Goal: Task Accomplishment & Management: Complete application form

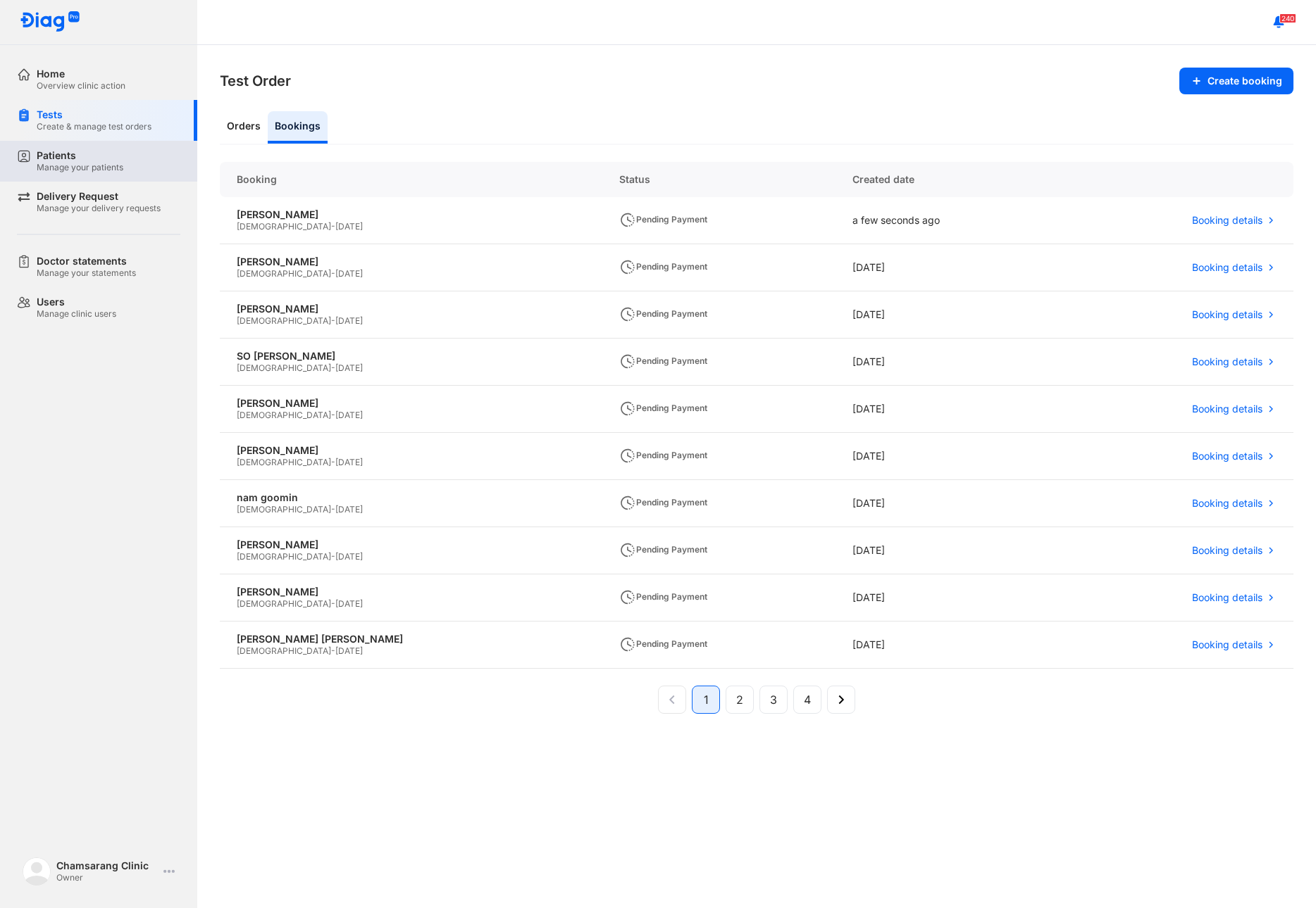
click at [115, 165] on div "Manage your patients" at bounding box center [80, 167] width 87 height 12
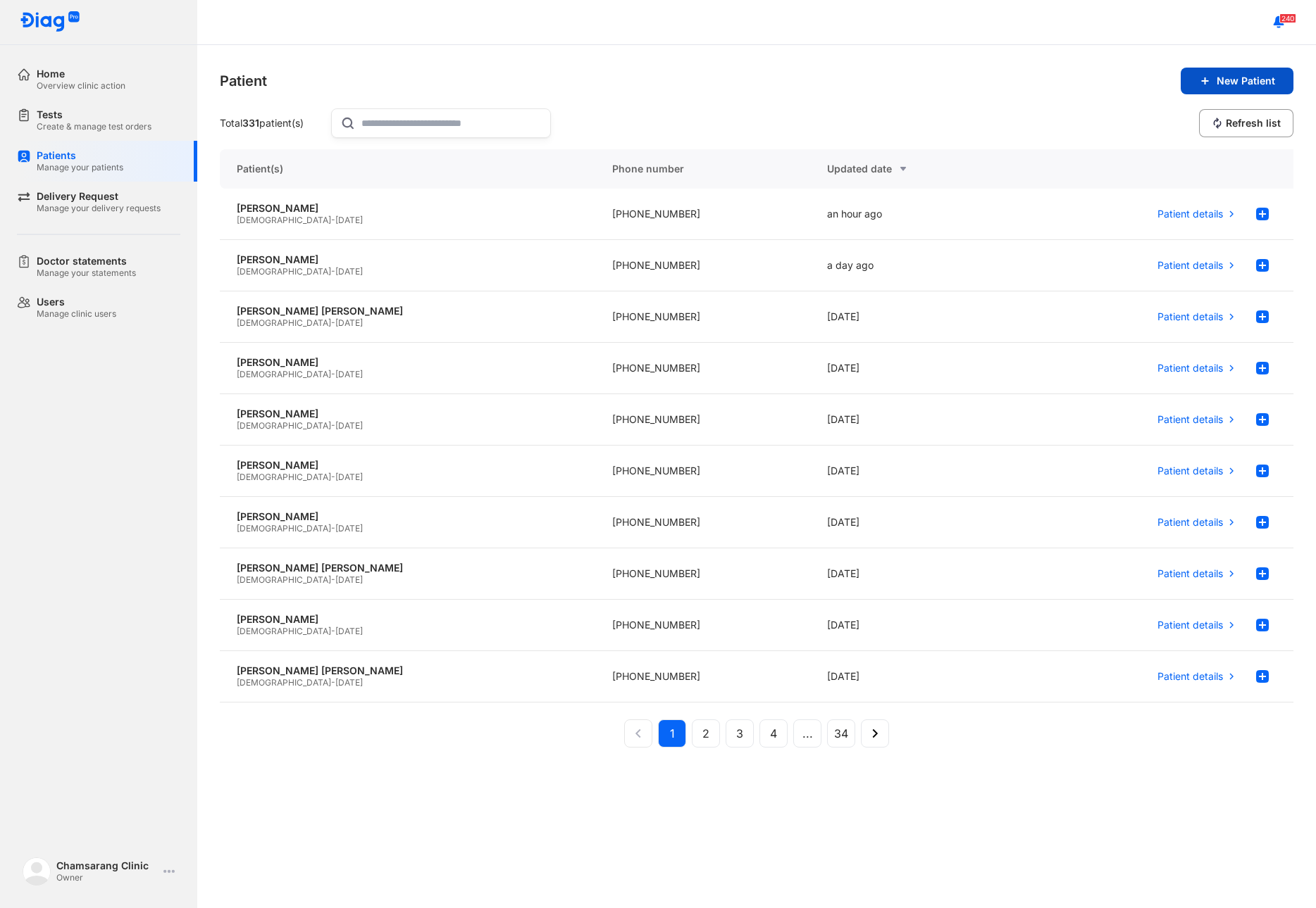
click at [1277, 81] on button "New Patient" at bounding box center [1237, 81] width 113 height 27
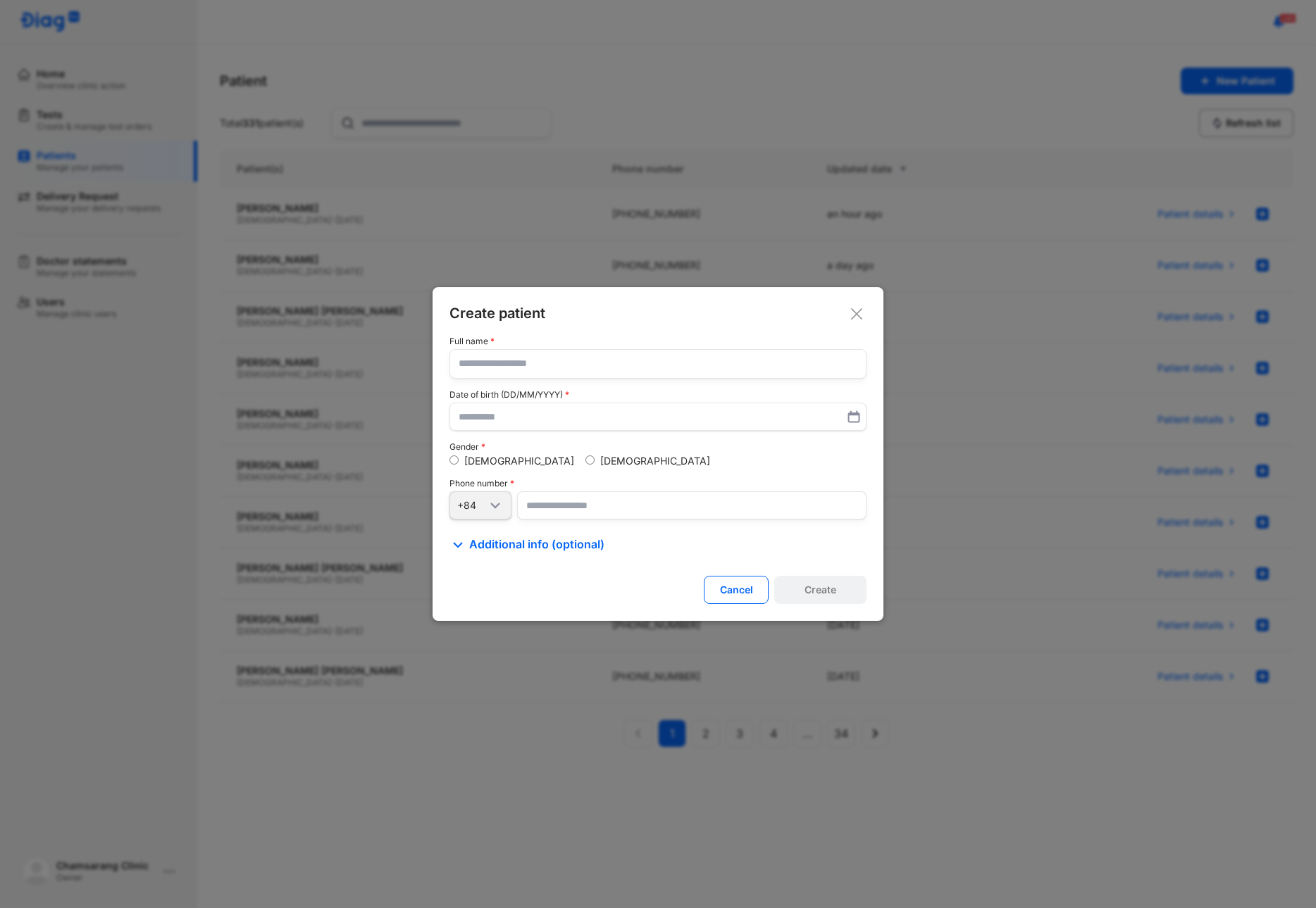
click at [496, 366] on input "text" at bounding box center [657, 364] width 399 height 28
type input "**********"
click at [544, 496] on input "number" at bounding box center [692, 506] width 350 height 28
type input "**********"
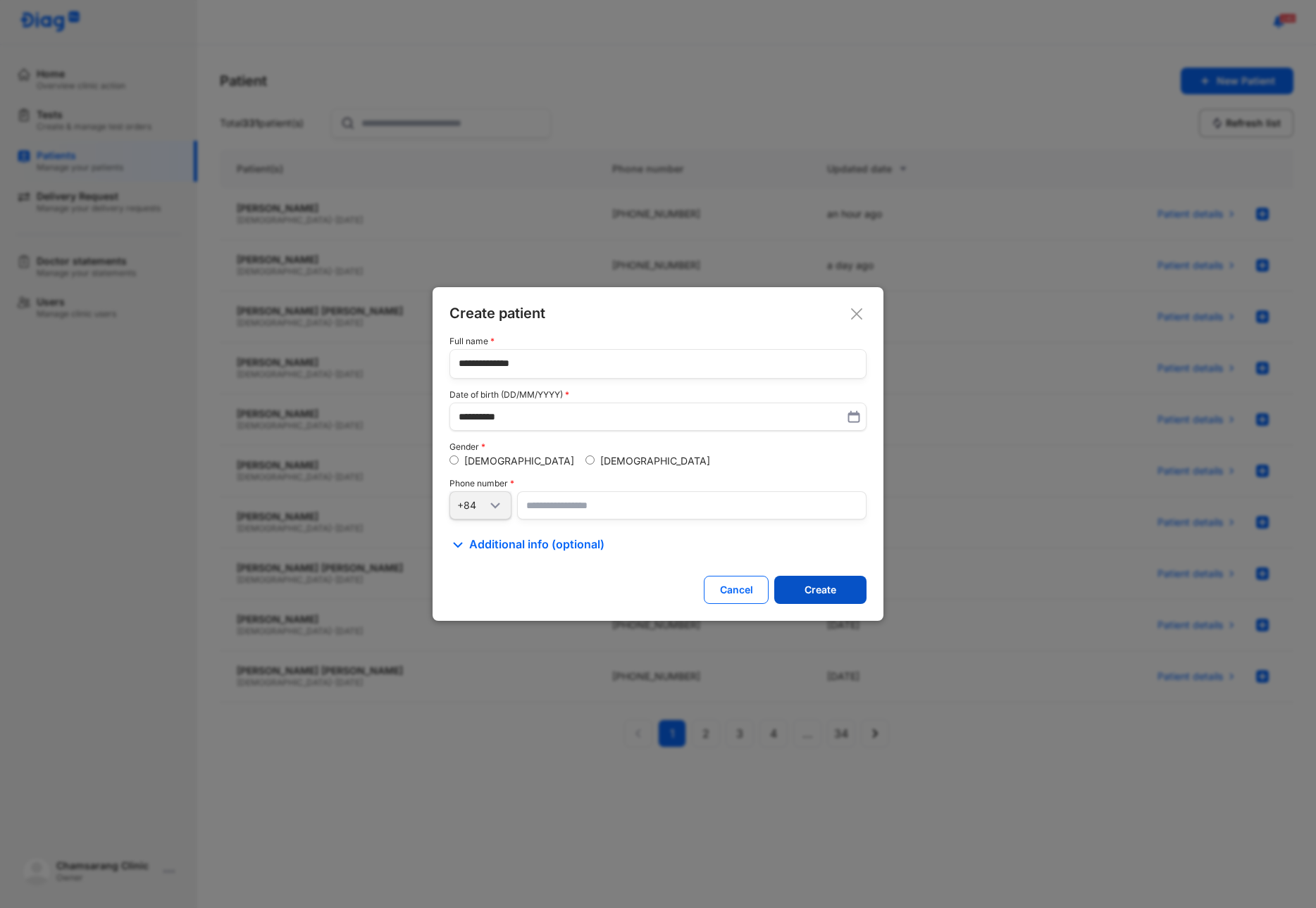
click at [821, 598] on button "Create" at bounding box center [821, 590] width 92 height 28
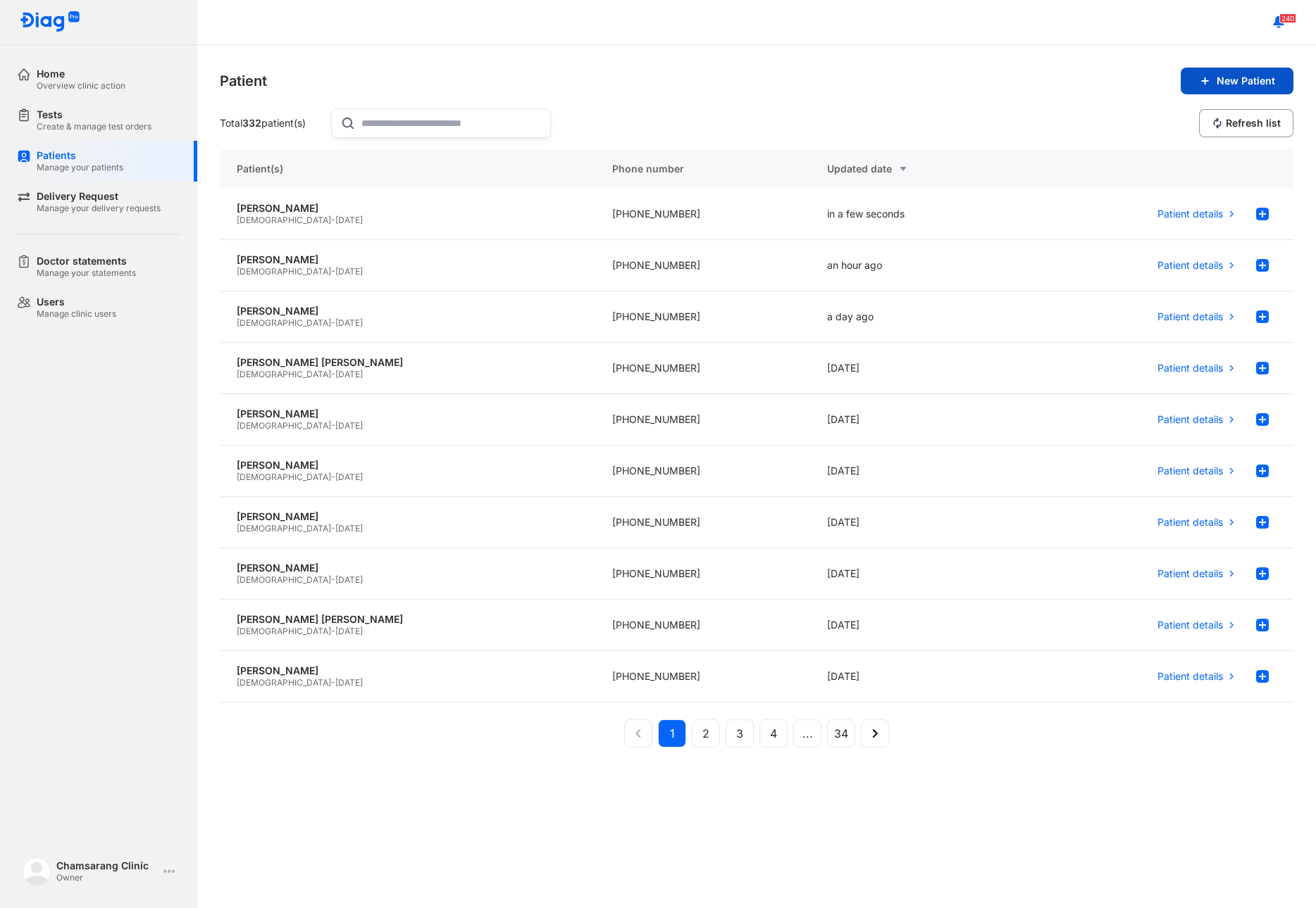
click at [1257, 76] on span "New Patient" at bounding box center [1246, 81] width 59 height 12
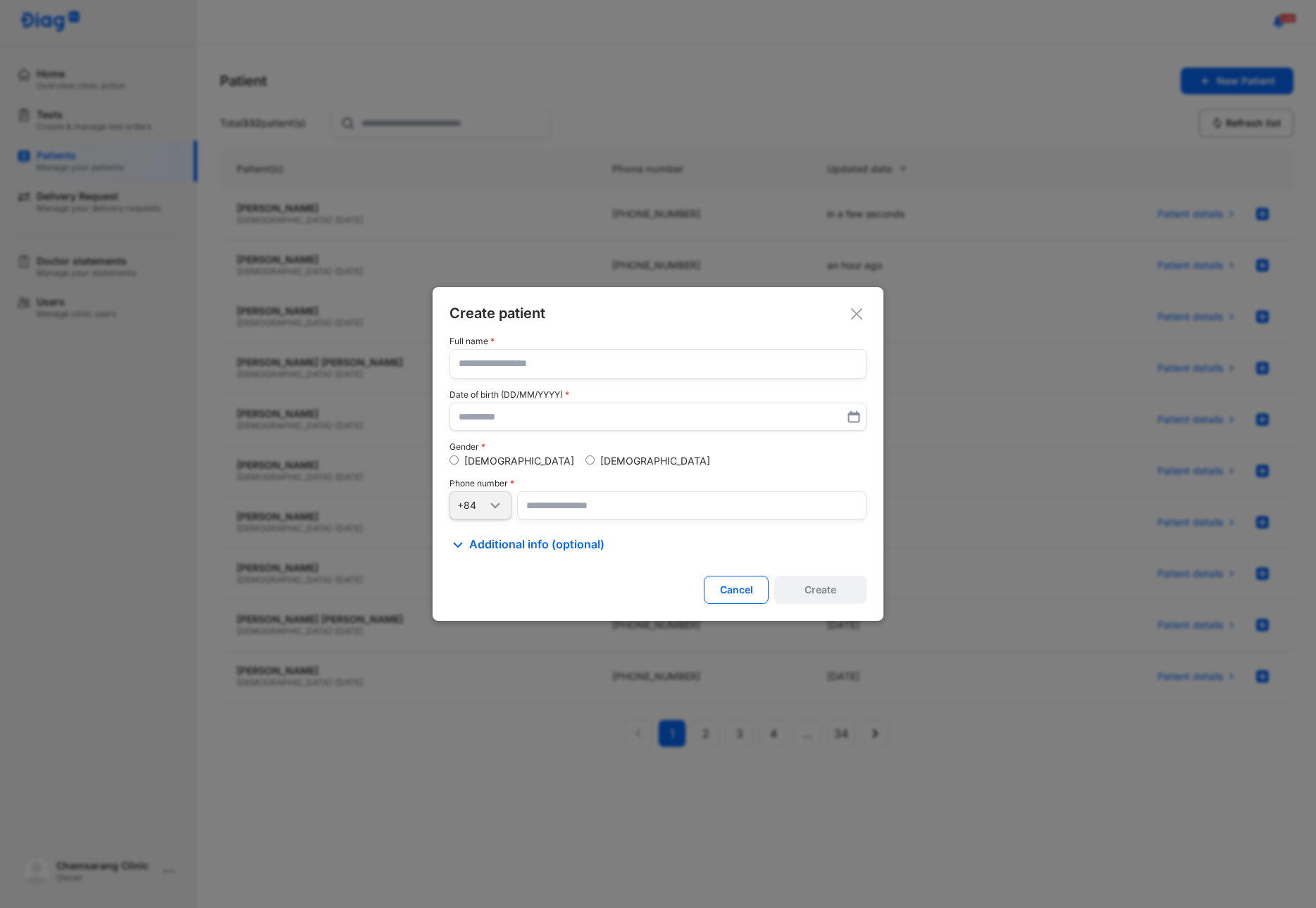
click at [855, 313] on use at bounding box center [856, 314] width 12 height 12
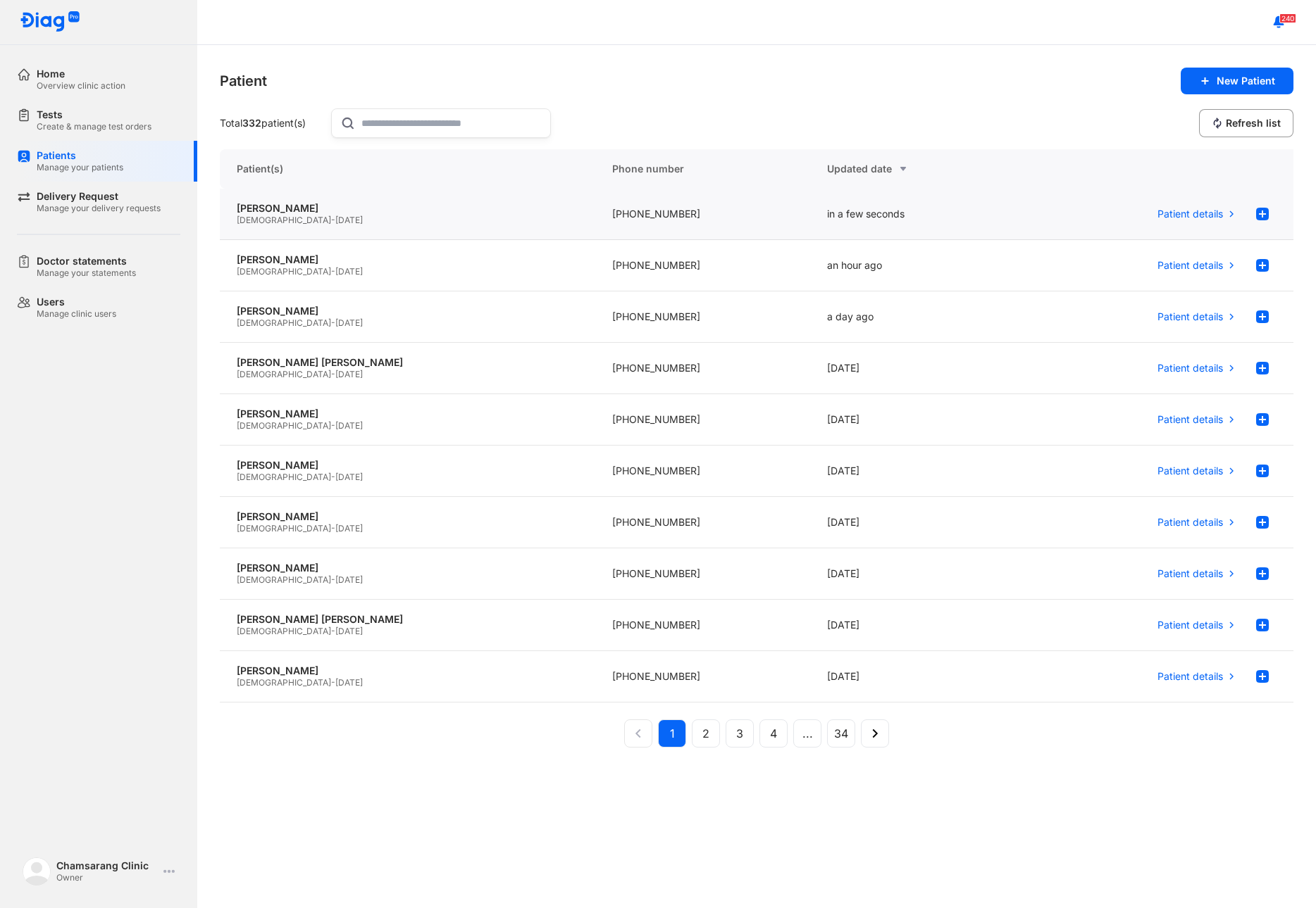
click at [704, 224] on div "[PHONE_NUMBER]" at bounding box center [702, 215] width 215 height 51
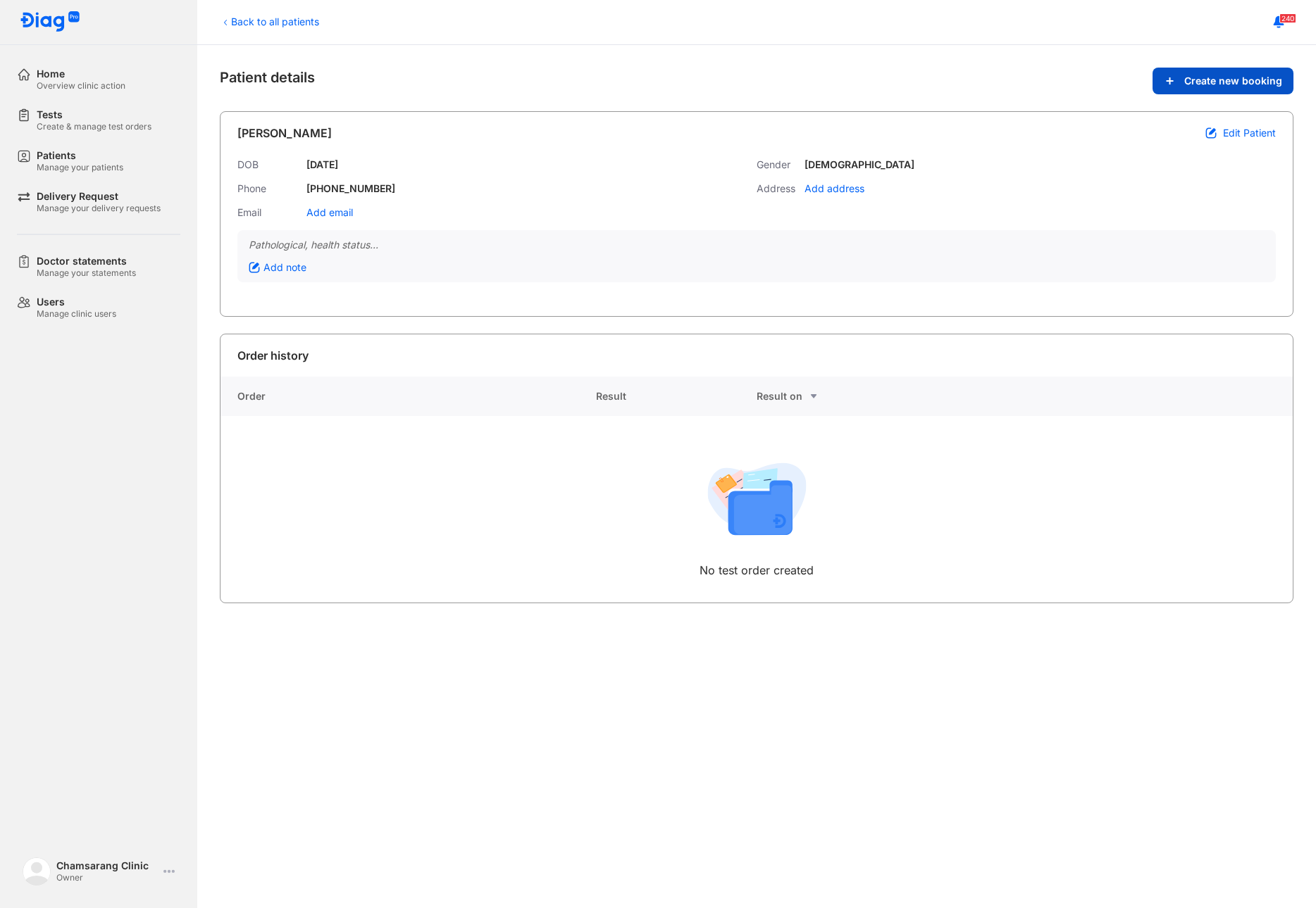
click at [1214, 76] on span "Create new booking" at bounding box center [1233, 81] width 98 height 12
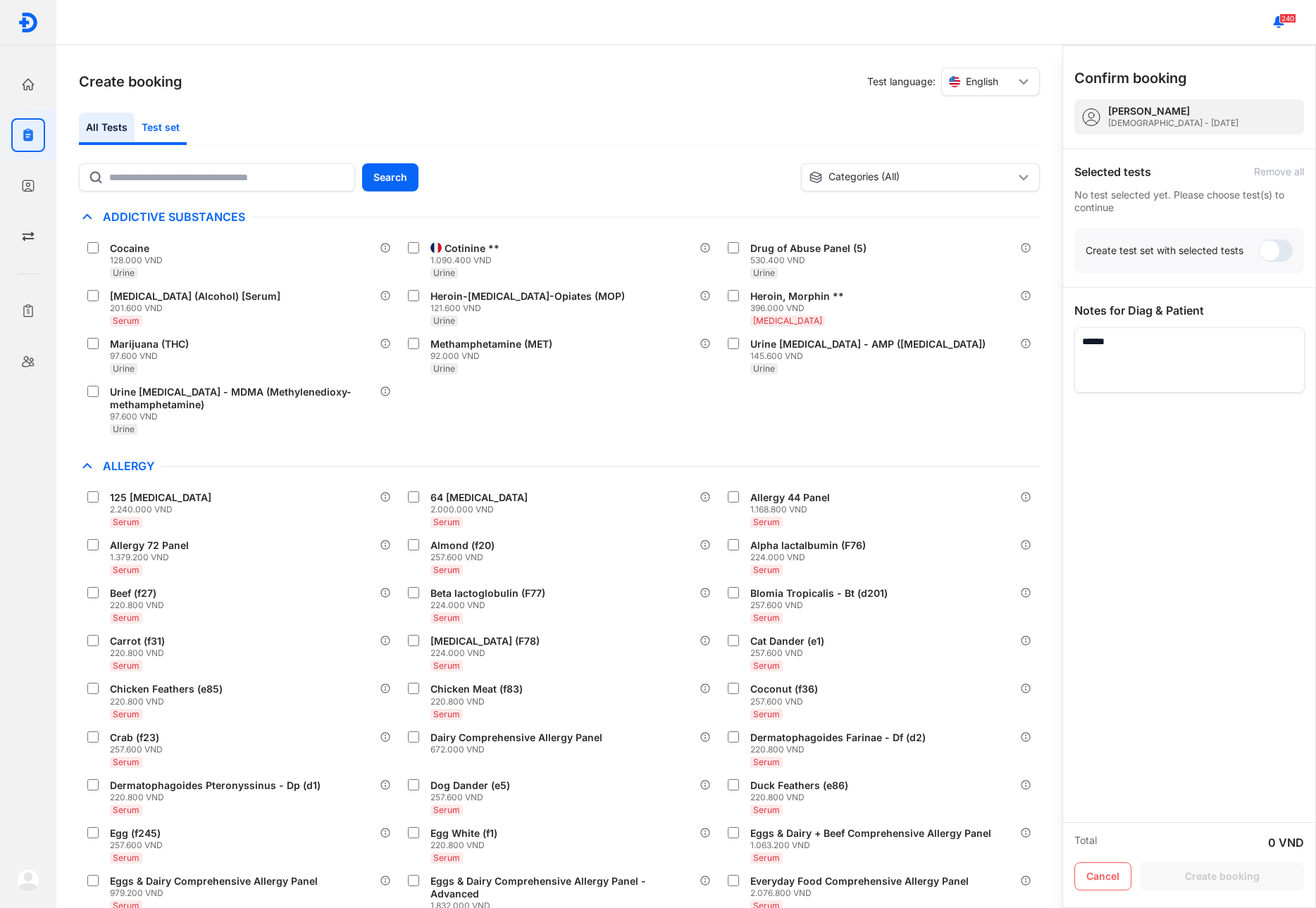
click at [157, 131] on div "Test set" at bounding box center [161, 129] width 52 height 32
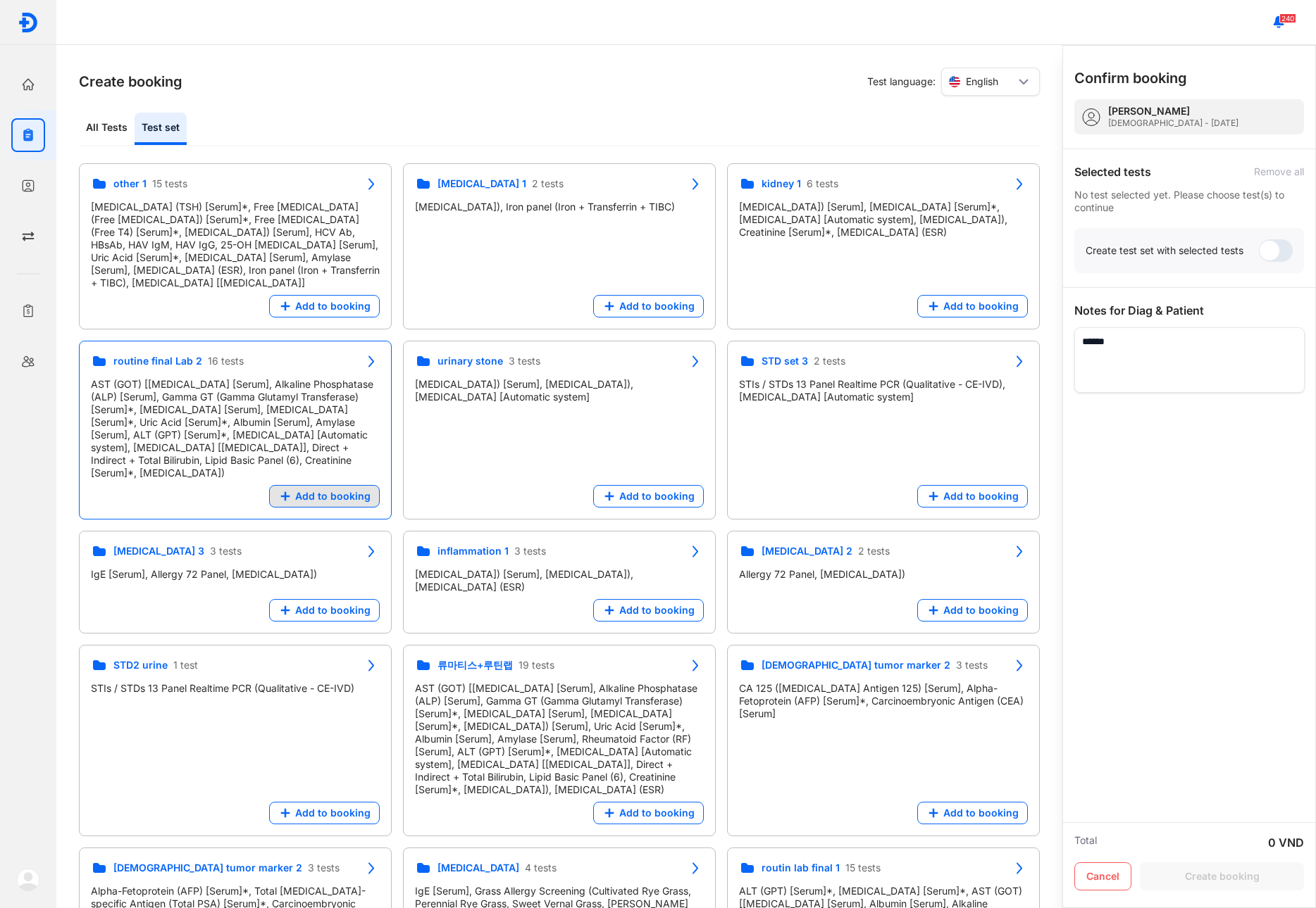
click at [329, 490] on span "Add to booking" at bounding box center [332, 496] width 75 height 12
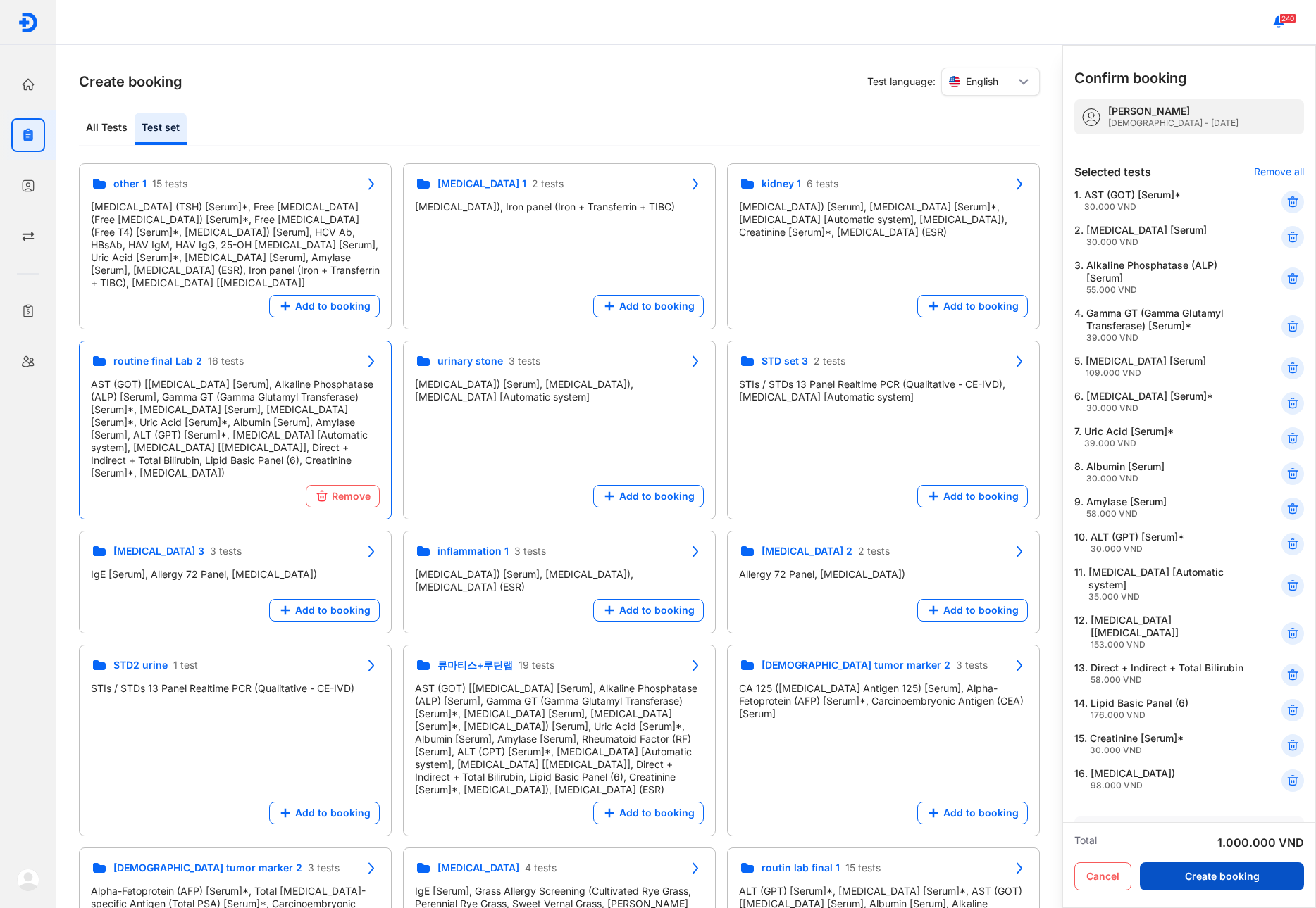
click at [1219, 880] on button "Create booking" at bounding box center [1222, 877] width 164 height 28
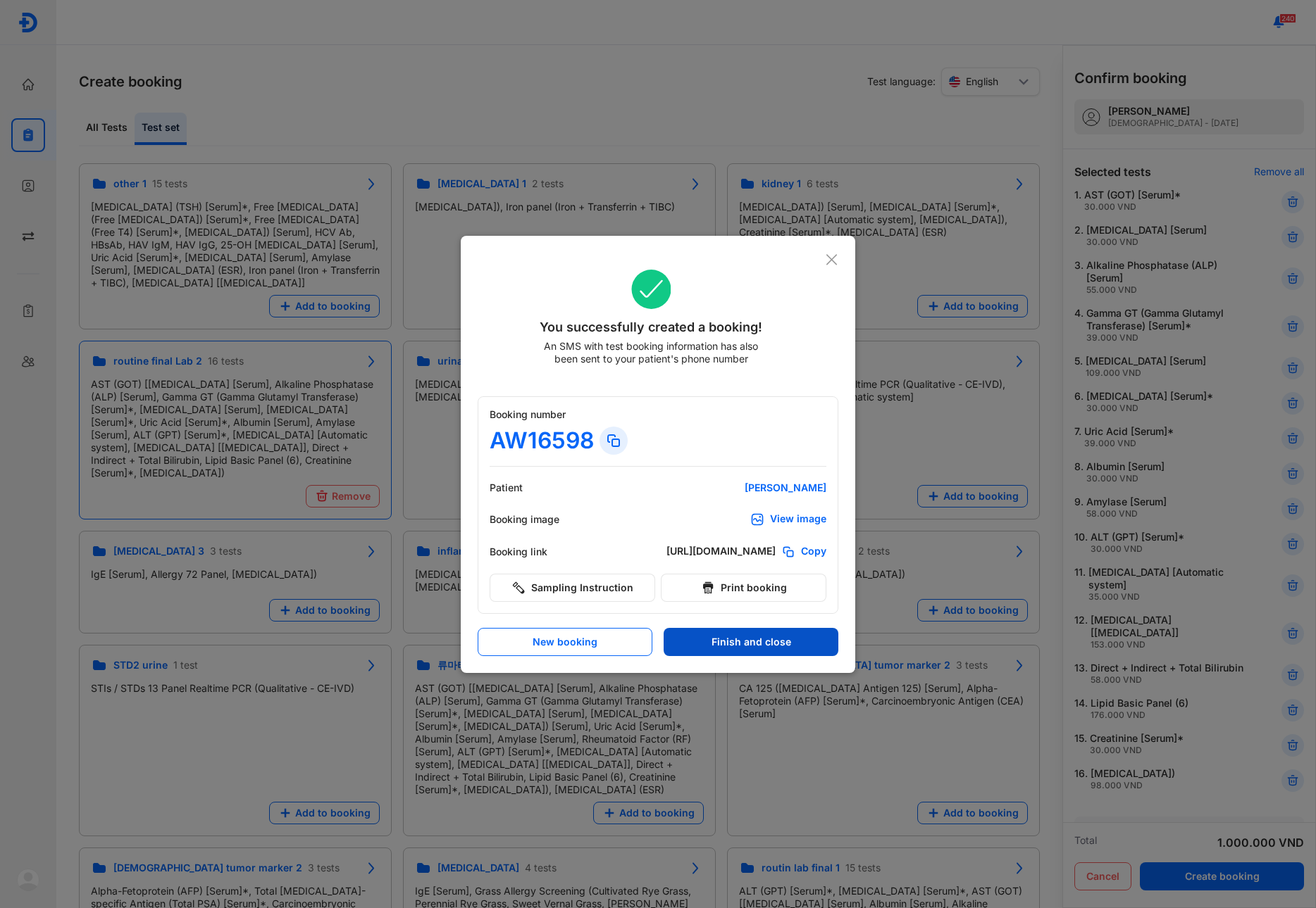
click at [725, 638] on button "Finish and close" at bounding box center [750, 643] width 175 height 28
